Goal: Information Seeking & Learning: Understand process/instructions

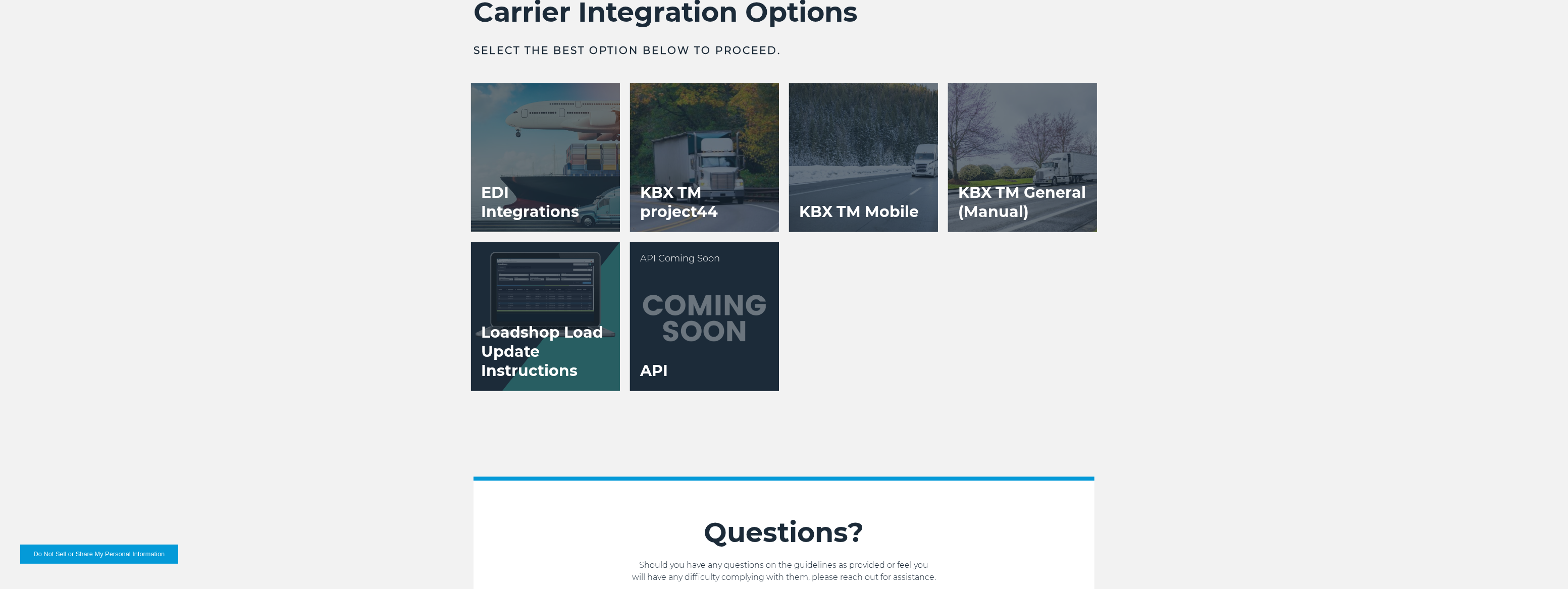
scroll to position [2101, 0]
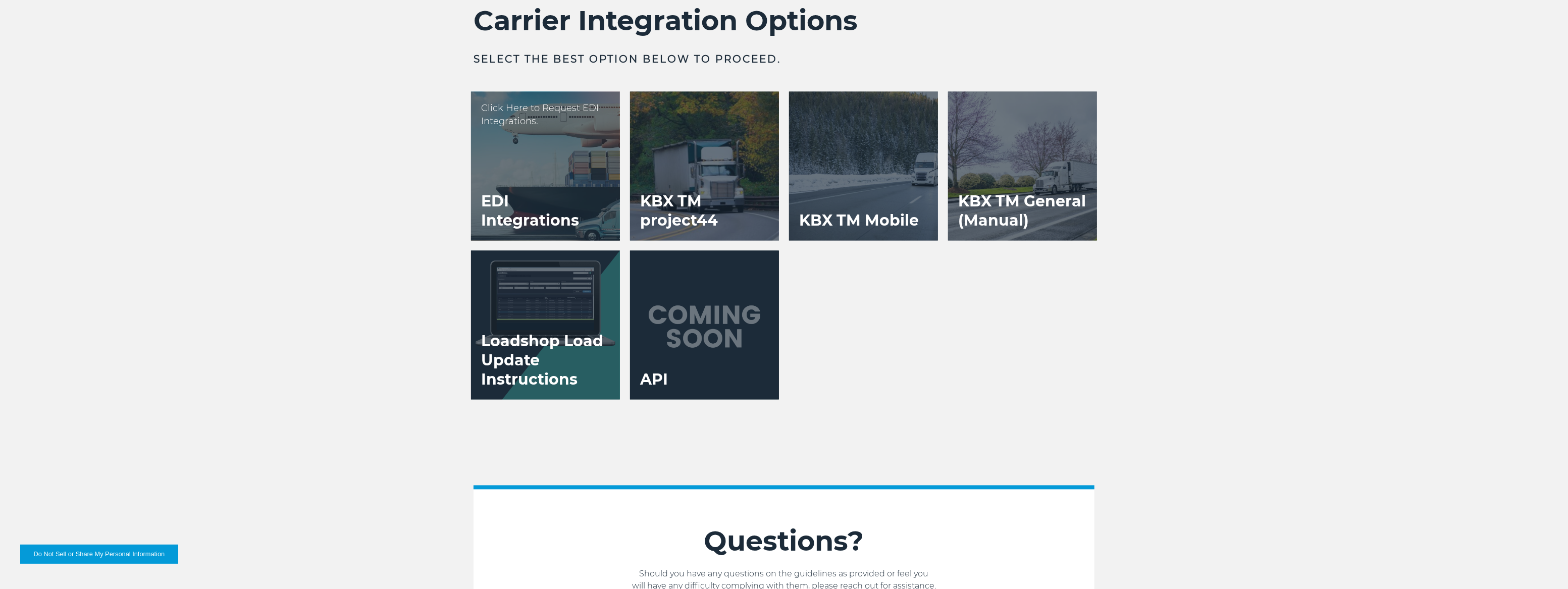
click at [593, 185] on h3 "EDI Integrations" at bounding box center [546, 211] width 149 height 59
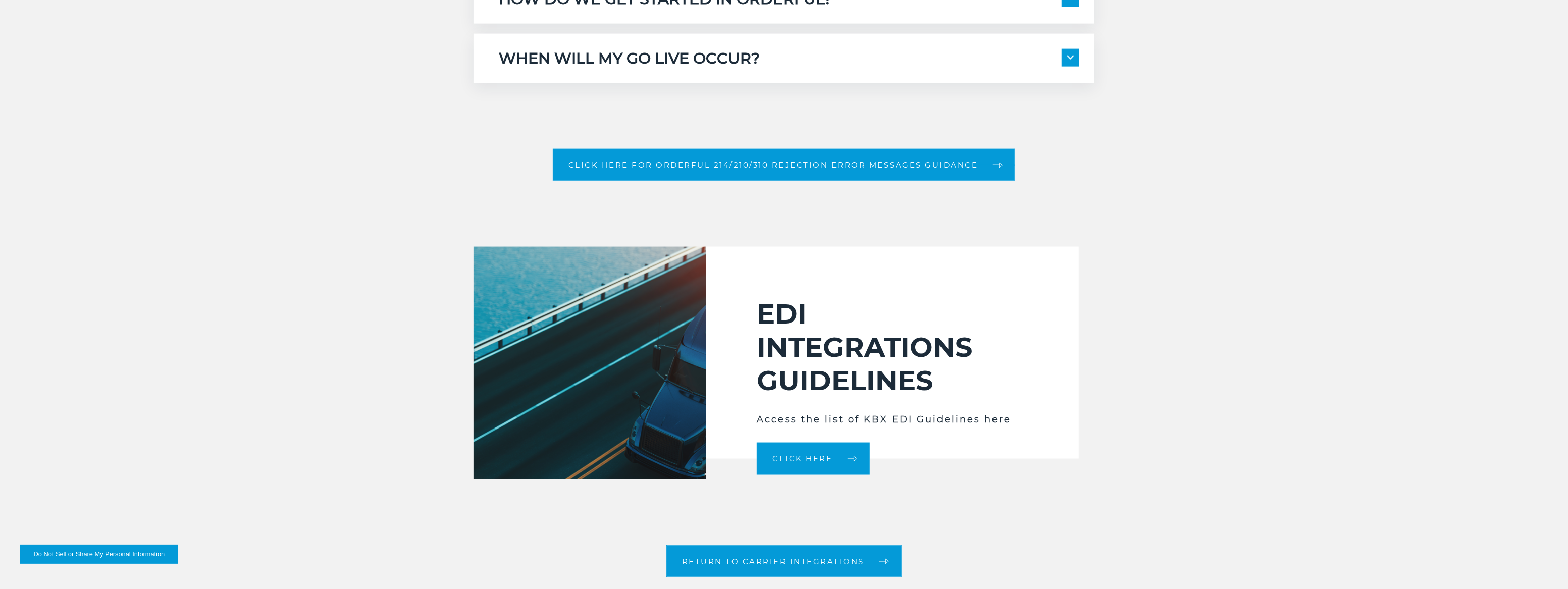
scroll to position [1515, 0]
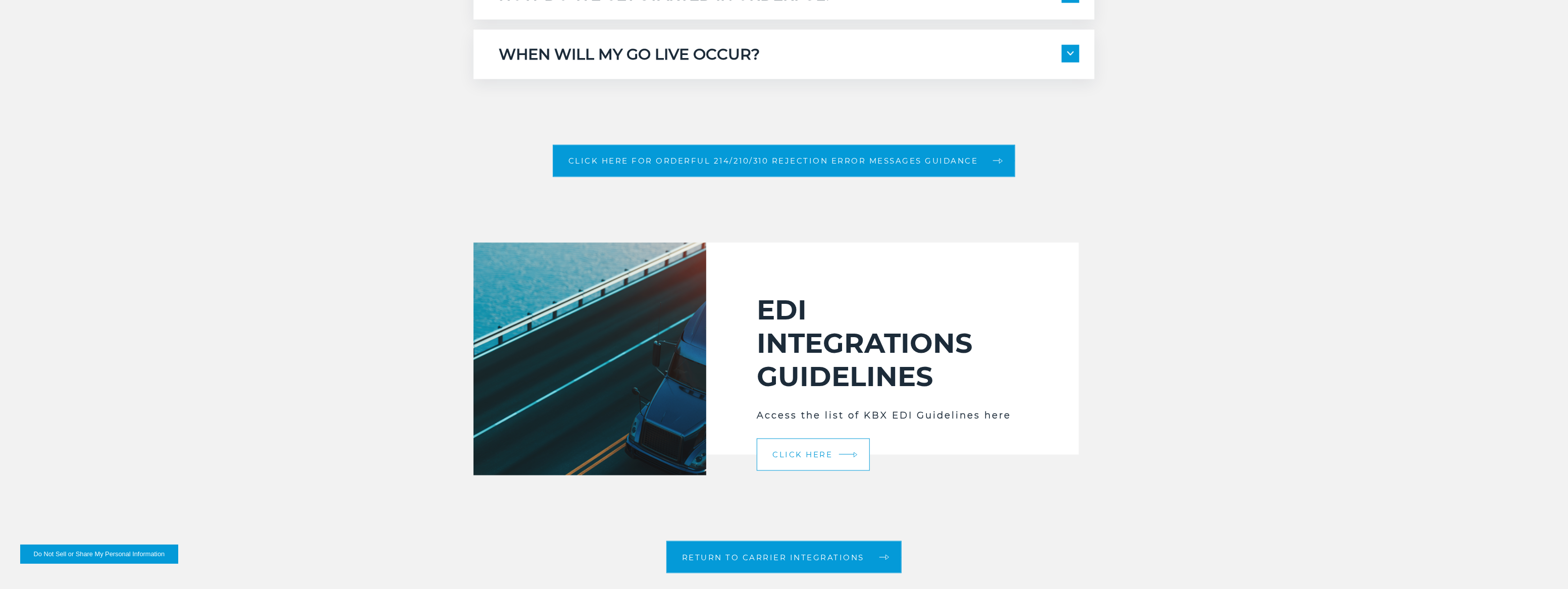
click at [796, 449] on link "Click Here" at bounding box center [813, 454] width 113 height 32
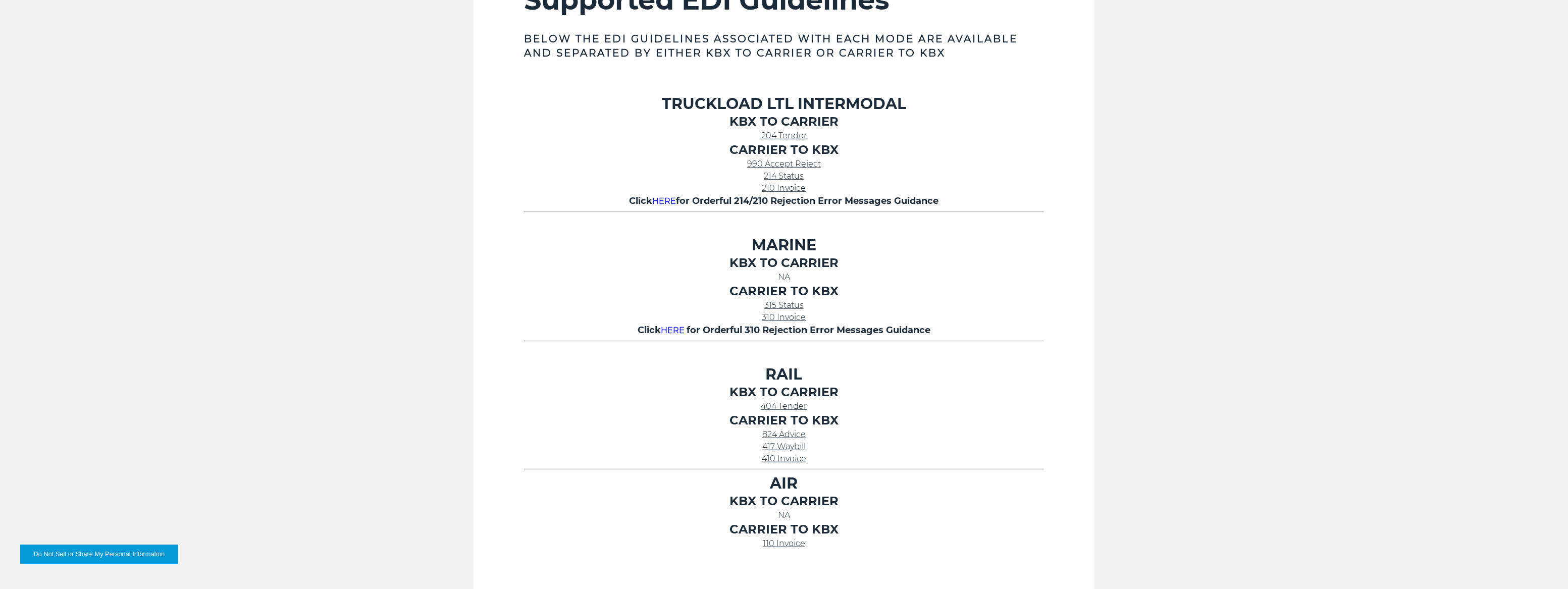
scroll to position [367, 0]
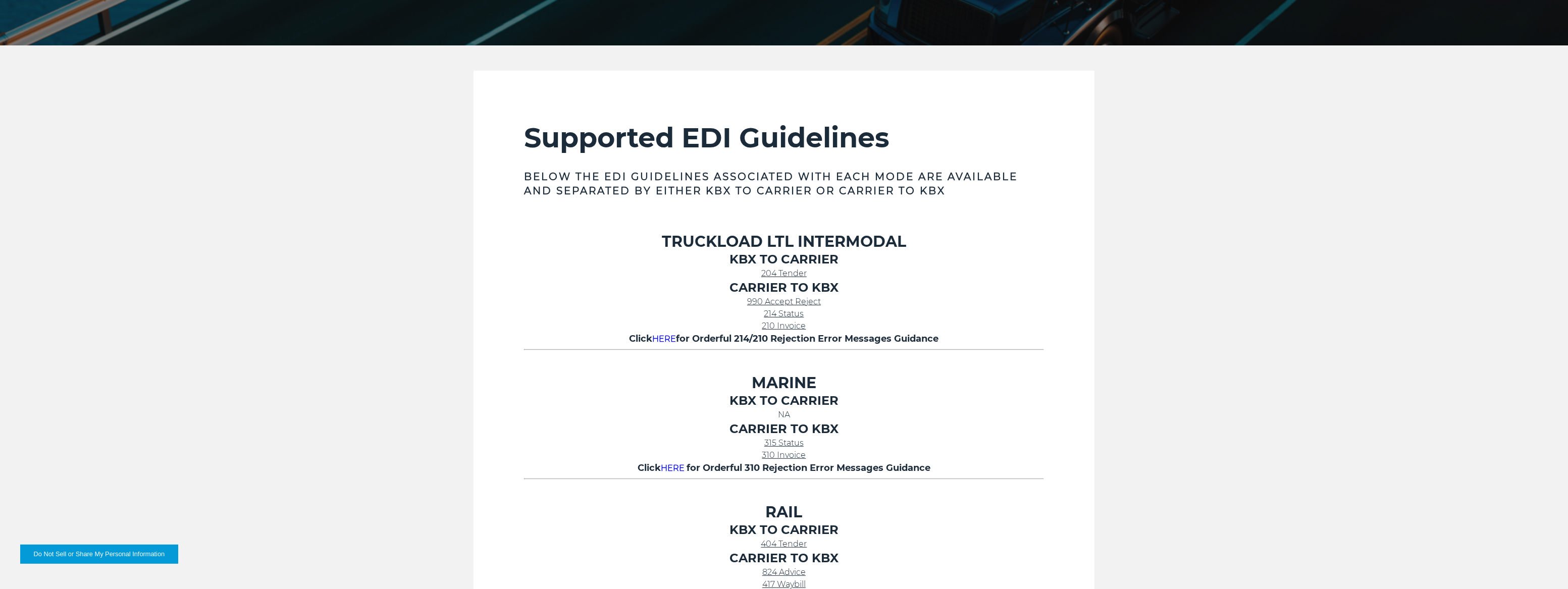
click at [792, 311] on span "214 Status" at bounding box center [784, 314] width 40 height 10
